Goal: Communication & Community: Answer question/provide support

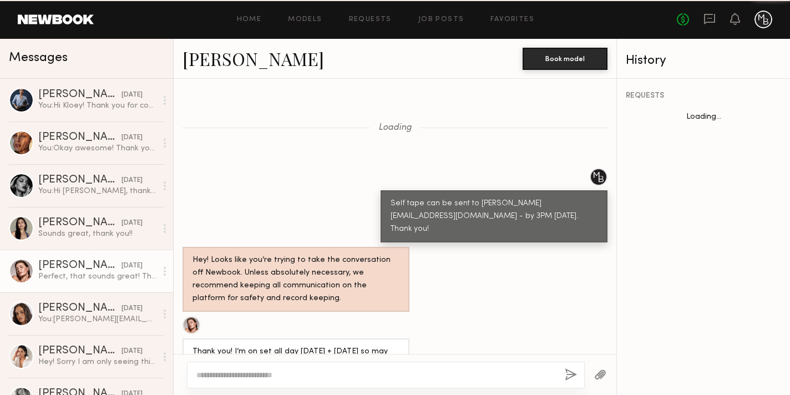
scroll to position [1302, 0]
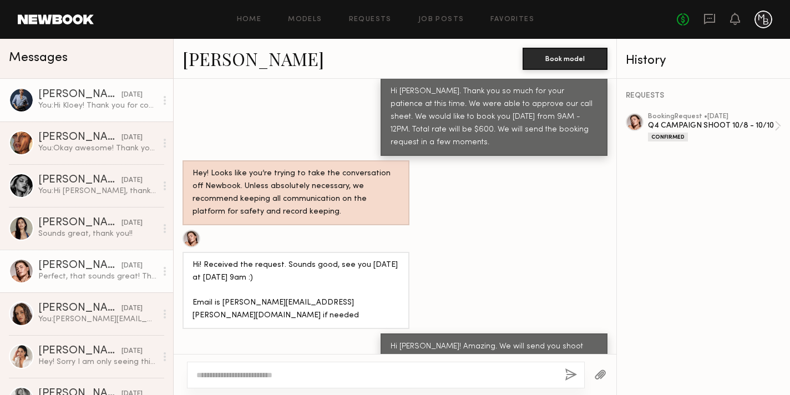
click at [89, 106] on div "You: Hi Kloey! Thank you for confirming. We will send the booking request as so…" at bounding box center [97, 105] width 118 height 11
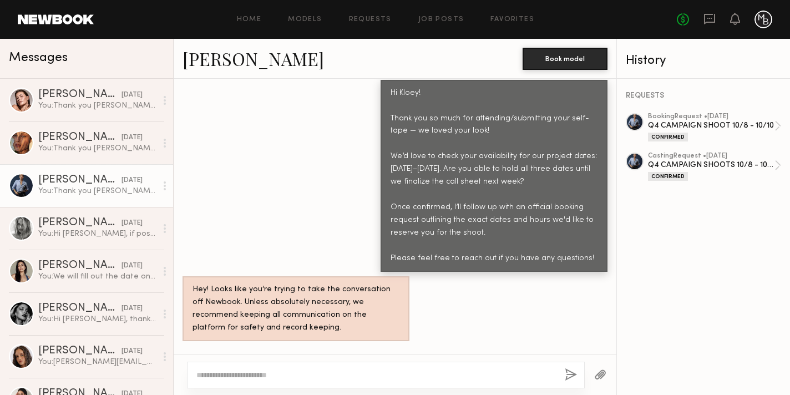
scroll to position [853, 0]
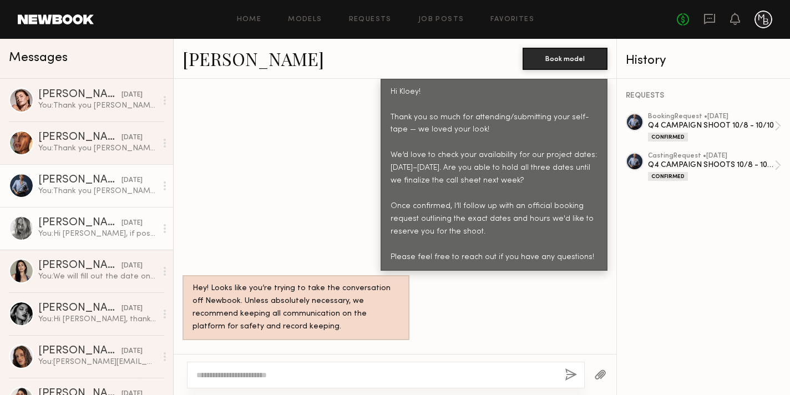
click at [119, 232] on div "You: Hi Ashley, if possible can you please fill out and sign back our release a…" at bounding box center [97, 234] width 118 height 11
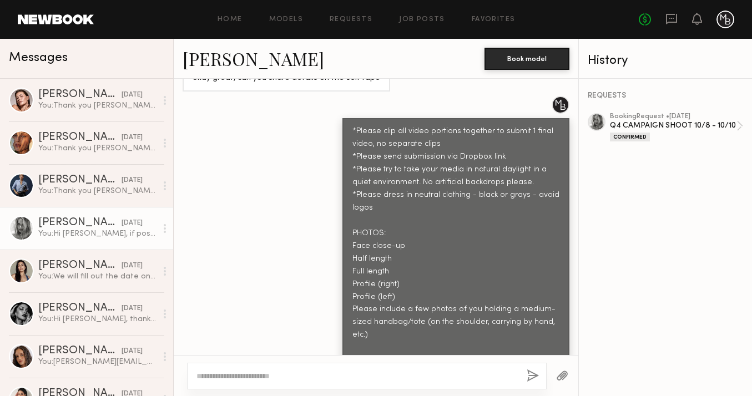
scroll to position [964, 0]
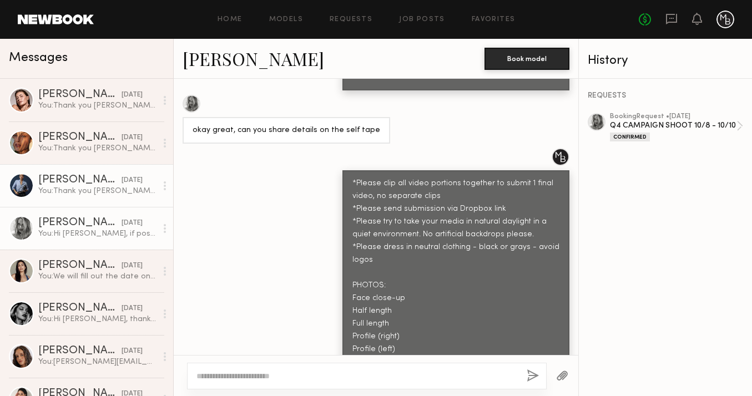
click at [71, 195] on div "You: Thank you Kloey! Sending the booking request now." at bounding box center [97, 191] width 118 height 11
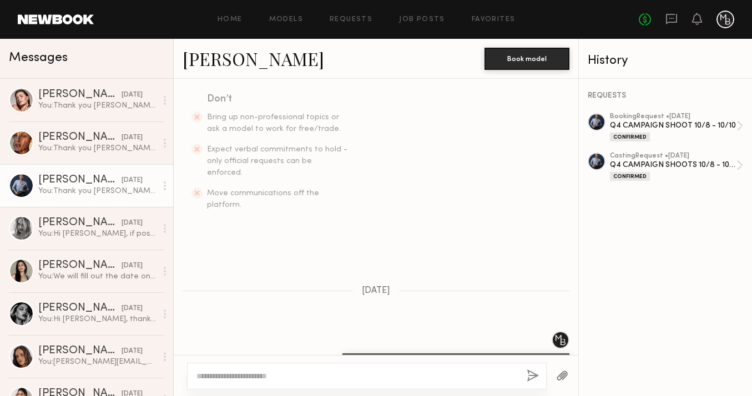
scroll to position [258, 0]
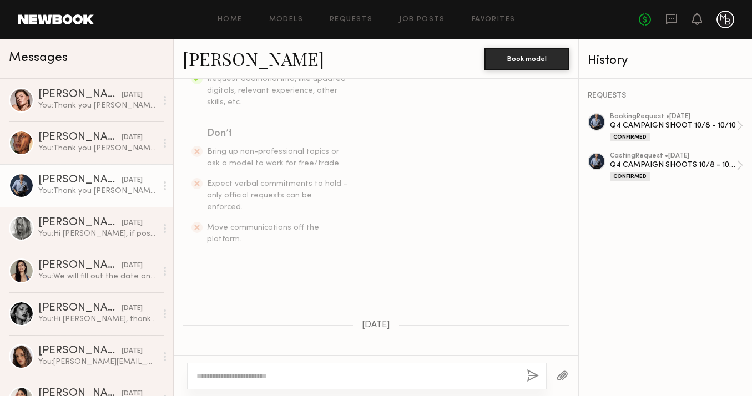
click at [206, 57] on link "Kloey R." at bounding box center [252, 59] width 141 height 24
